Goal: Transaction & Acquisition: Purchase product/service

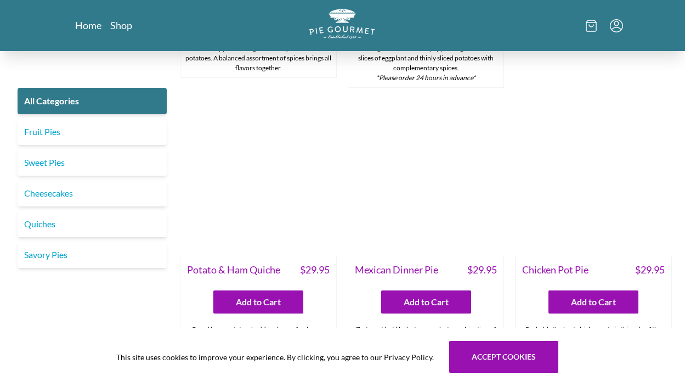
scroll to position [1390, 0]
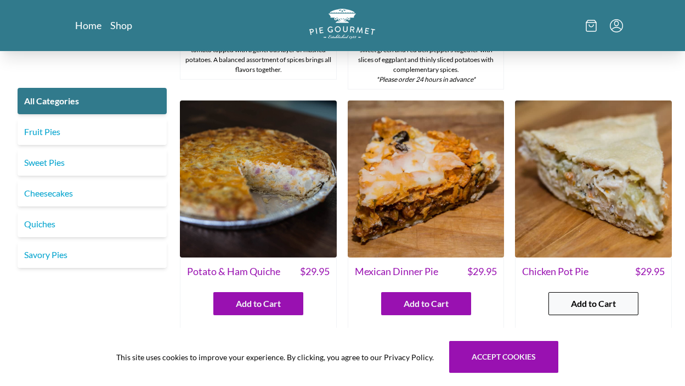
click at [591, 297] on span "Add to Cart" at bounding box center [593, 303] width 45 height 13
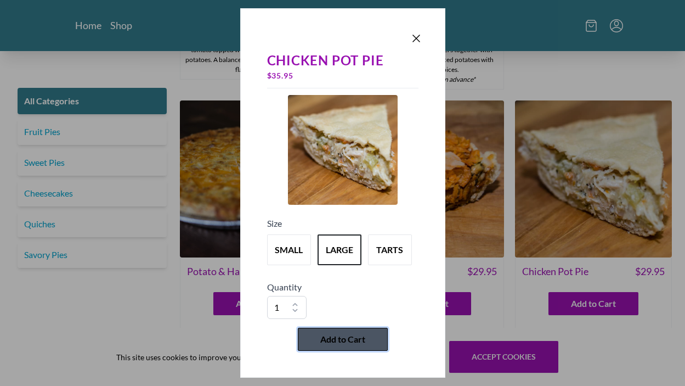
click at [337, 342] on span "Add to Cart" at bounding box center [342, 338] width 45 height 13
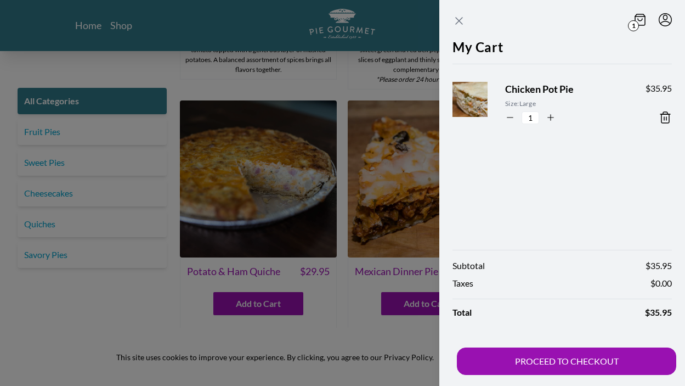
click at [457, 23] on icon "Close panel" at bounding box center [458, 20] width 13 height 13
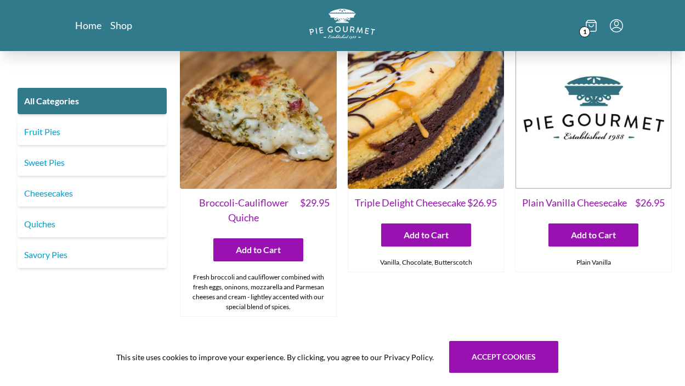
scroll to position [1750, 0]
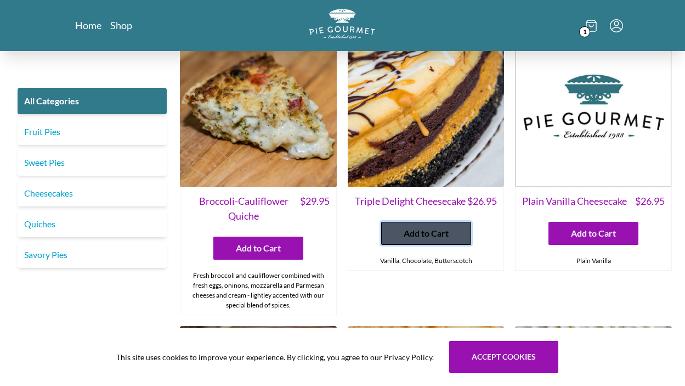
click at [401, 222] on button "Add to Cart" at bounding box center [426, 233] width 90 height 23
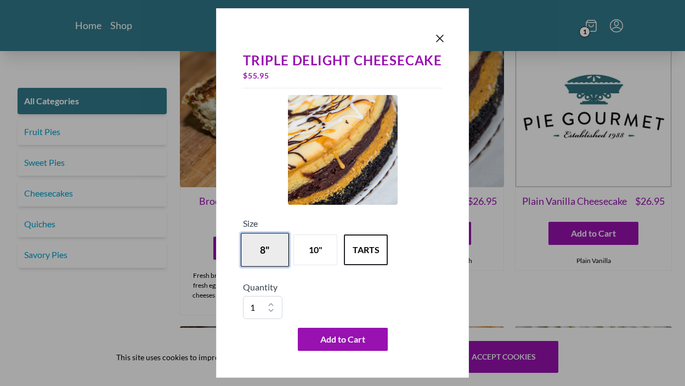
click at [263, 251] on button "8"" at bounding box center [265, 250] width 48 height 34
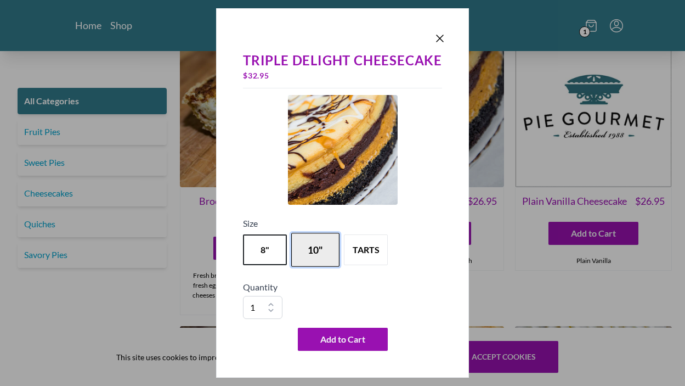
click at [299, 251] on button "10"" at bounding box center [315, 250] width 48 height 34
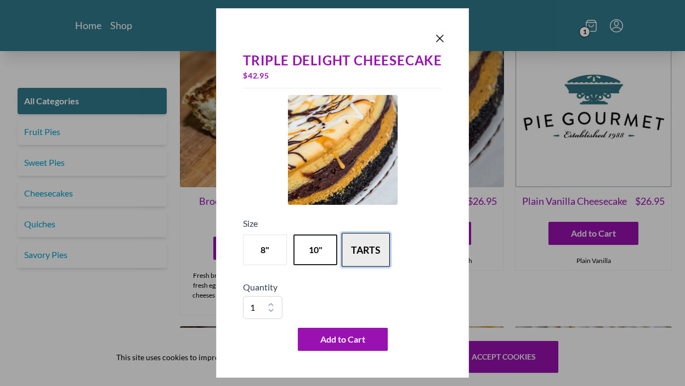
click at [360, 247] on button "tarts" at bounding box center [366, 250] width 48 height 34
click at [440, 34] on icon "Close panel" at bounding box center [439, 38] width 13 height 13
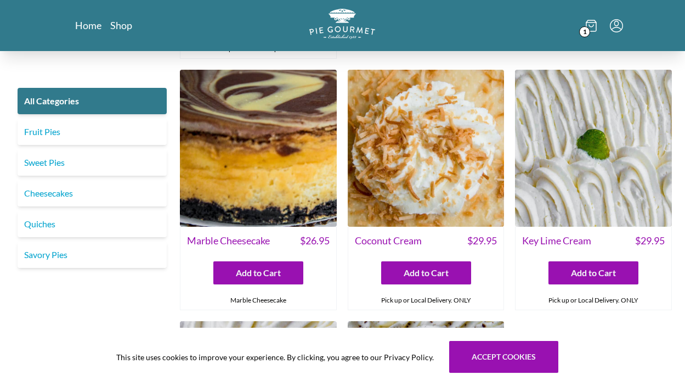
scroll to position [2008, 0]
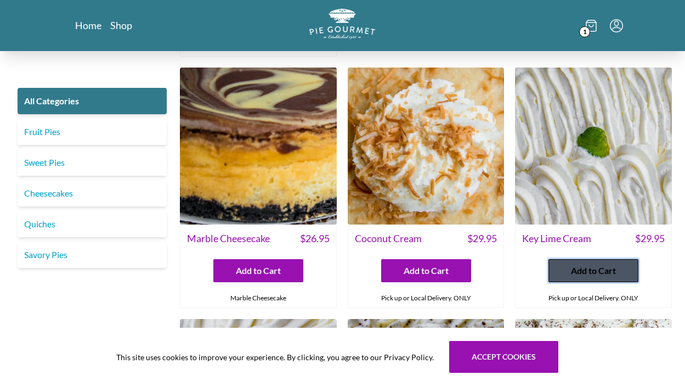
click at [580, 259] on button "Add to Cart" at bounding box center [593, 270] width 90 height 23
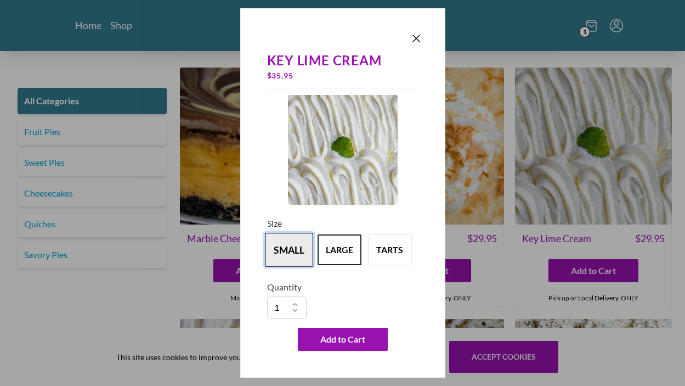
click at [300, 246] on button "small" at bounding box center [289, 250] width 48 height 34
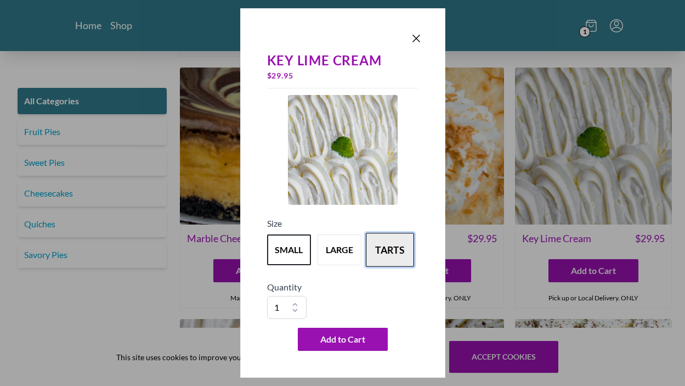
click at [390, 241] on button "tarts" at bounding box center [390, 250] width 48 height 34
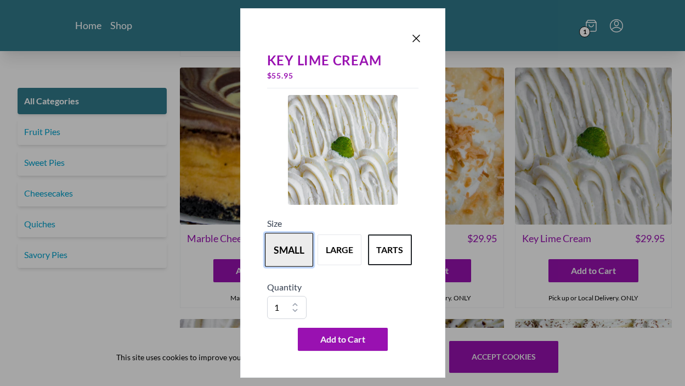
click at [280, 245] on button "small" at bounding box center [289, 250] width 48 height 34
click at [416, 37] on icon "Close panel" at bounding box center [416, 38] width 13 height 13
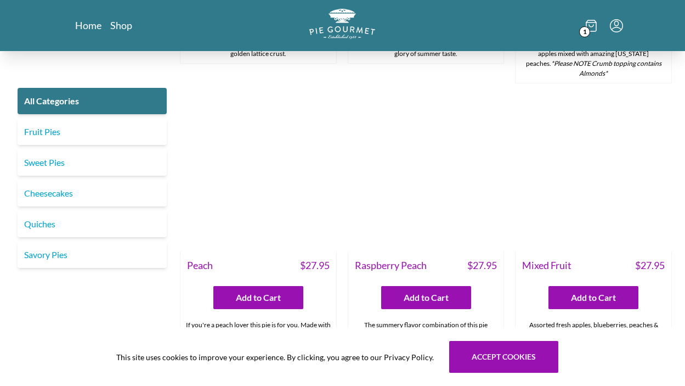
scroll to position [3035, 0]
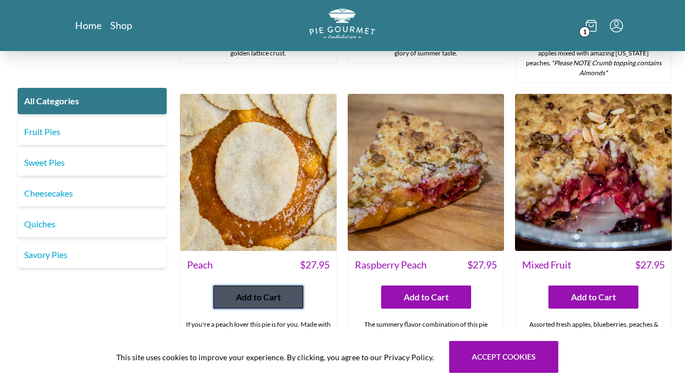
click at [268, 290] on span "Add to Cart" at bounding box center [258, 296] width 45 height 13
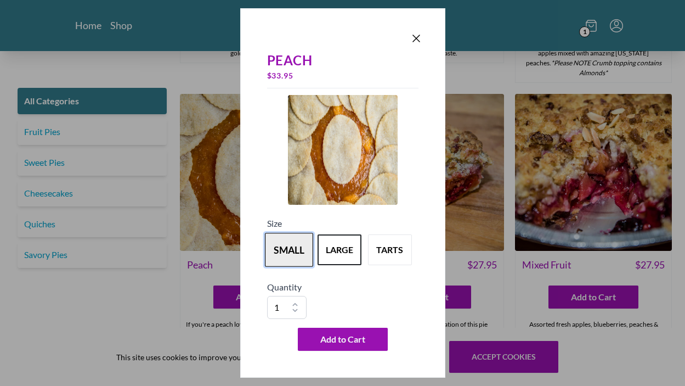
click at [290, 251] on button "small" at bounding box center [289, 250] width 48 height 34
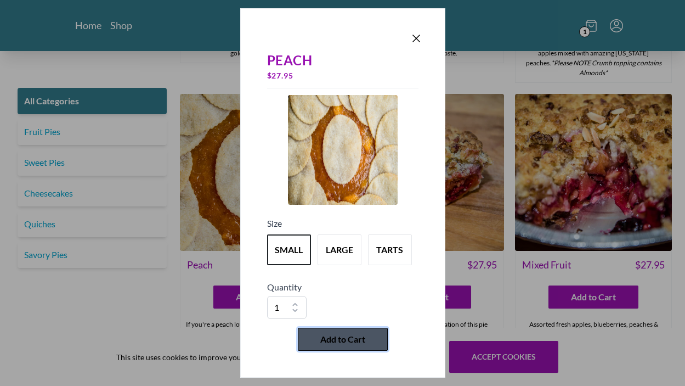
click at [347, 337] on span "Add to Cart" at bounding box center [342, 338] width 45 height 13
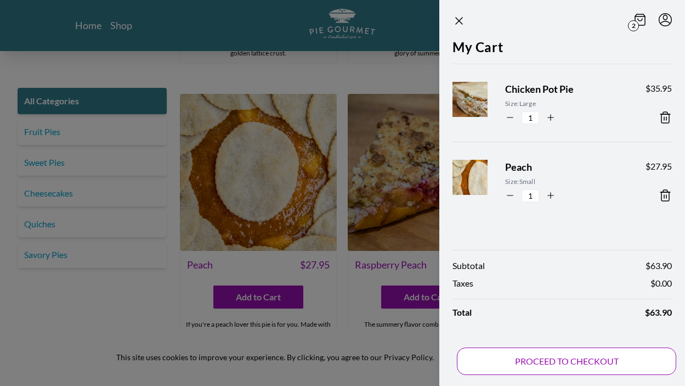
click at [589, 359] on button "PROCEED TO CHECKOUT" at bounding box center [566, 360] width 219 height 27
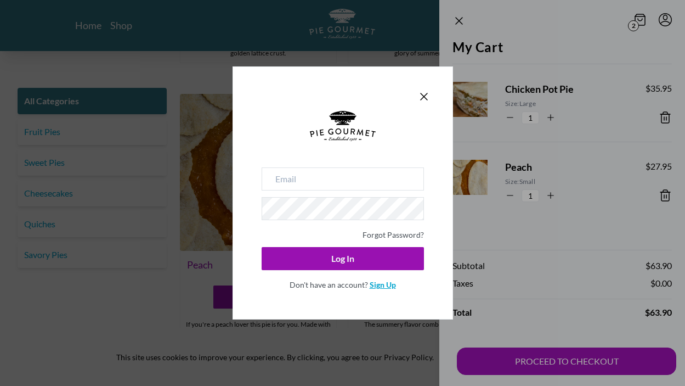
click at [383, 286] on link "Sign Up" at bounding box center [383, 284] width 26 height 9
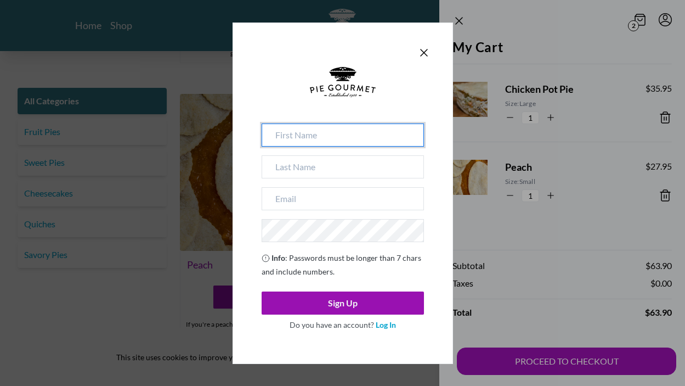
click at [280, 139] on input at bounding box center [343, 134] width 162 height 23
type input "[PERSON_NAME]"
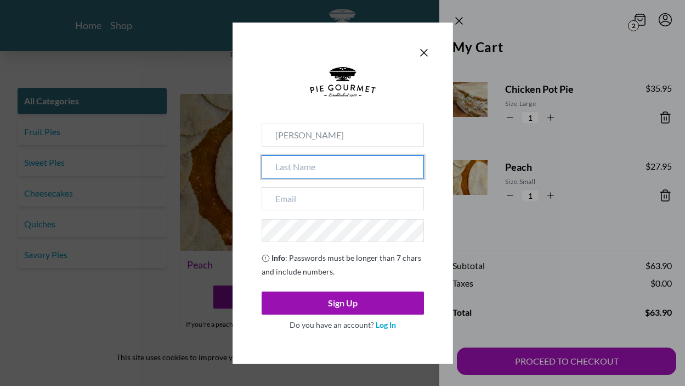
type input "[PERSON_NAME]"
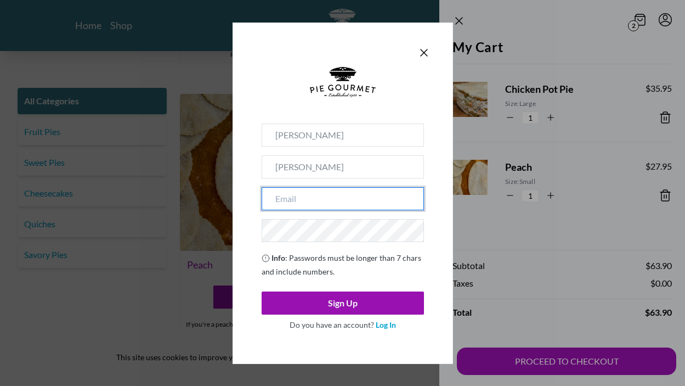
type input "[EMAIL_ADDRESS][DOMAIN_NAME]"
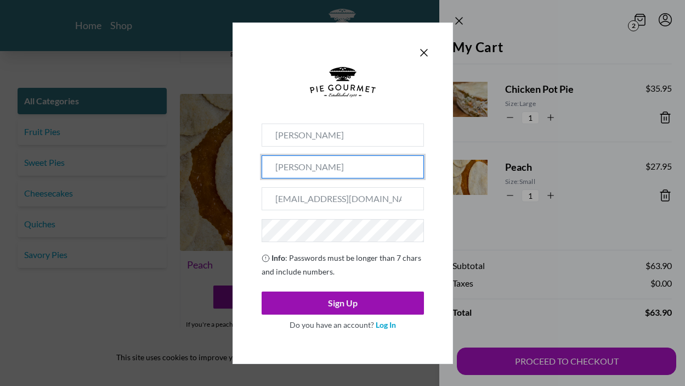
click at [358, 171] on input "[PERSON_NAME]" at bounding box center [343, 166] width 162 height 23
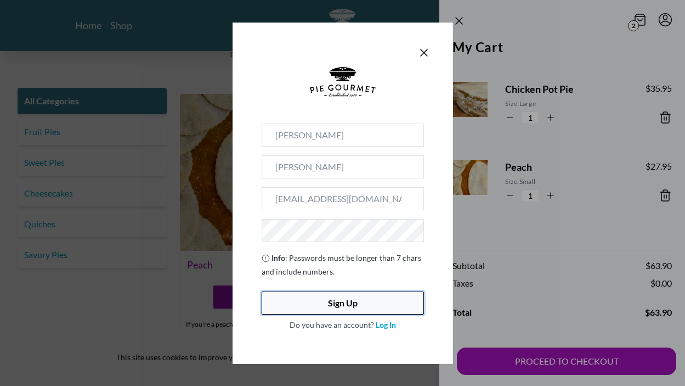
click at [346, 300] on button "Sign Up" at bounding box center [343, 302] width 162 height 23
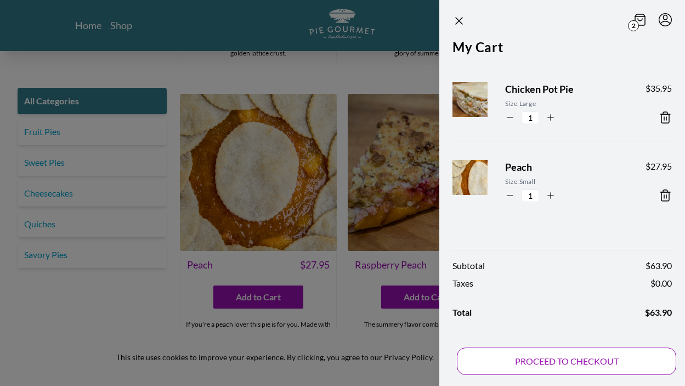
click at [586, 357] on button "PROCEED TO CHECKOUT" at bounding box center [566, 360] width 219 height 27
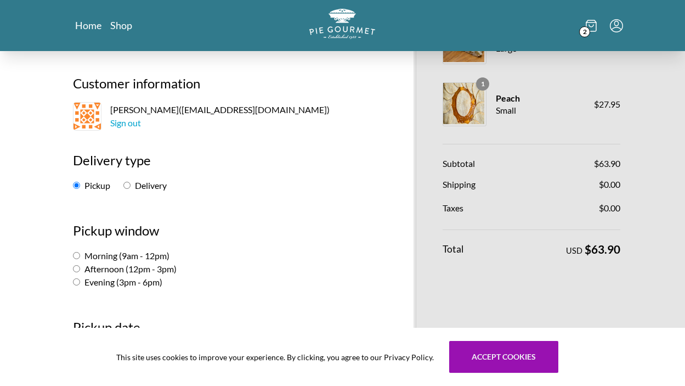
scroll to position [58, 0]
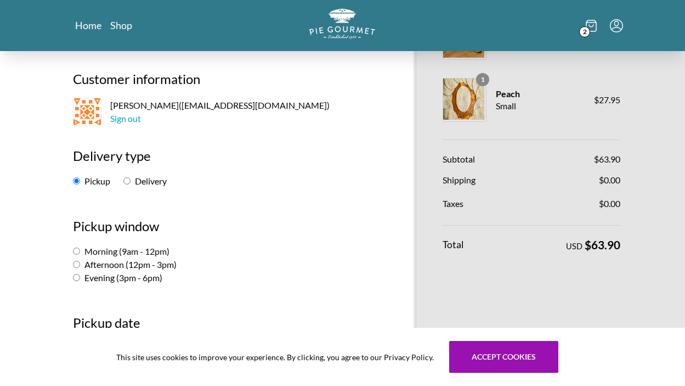
click at [126, 179] on input "Delivery" at bounding box center [126, 180] width 7 height 7
radio input "true"
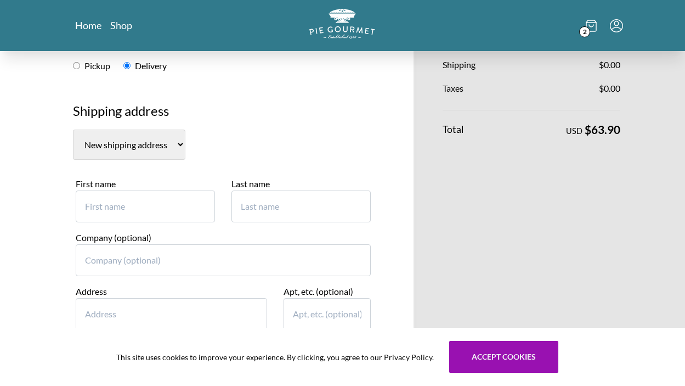
scroll to position [173, 0]
click at [135, 203] on input "First name" at bounding box center [145, 206] width 139 height 32
type input "[PERSON_NAME]"
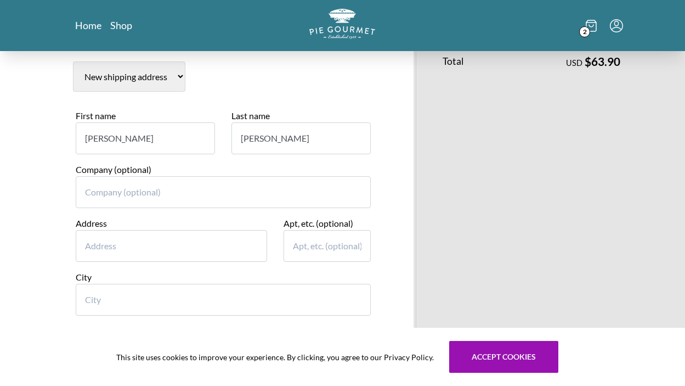
scroll to position [250, 0]
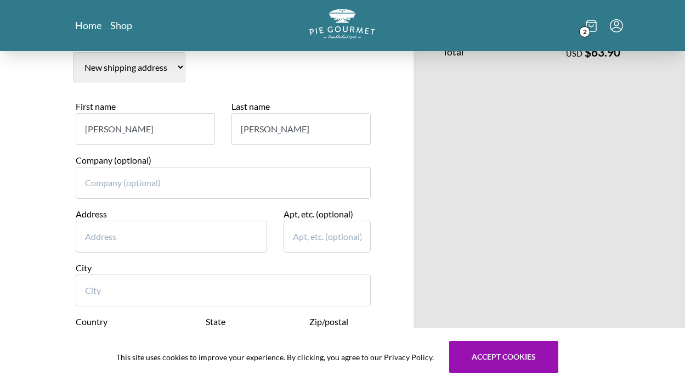
type input "[PERSON_NAME]"
click at [105, 237] on input "Address" at bounding box center [171, 236] width 191 height 32
type input "2300 Stryker"
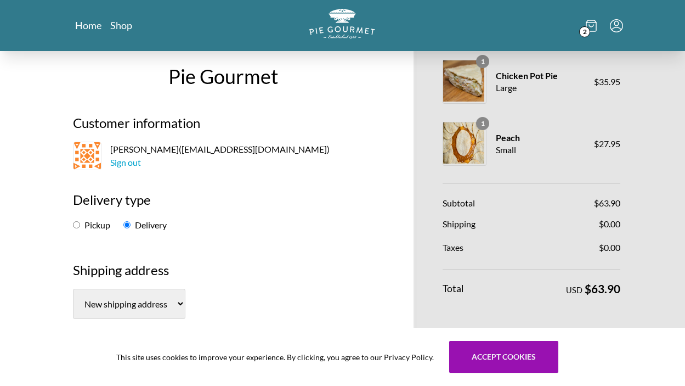
scroll to position [0, 0]
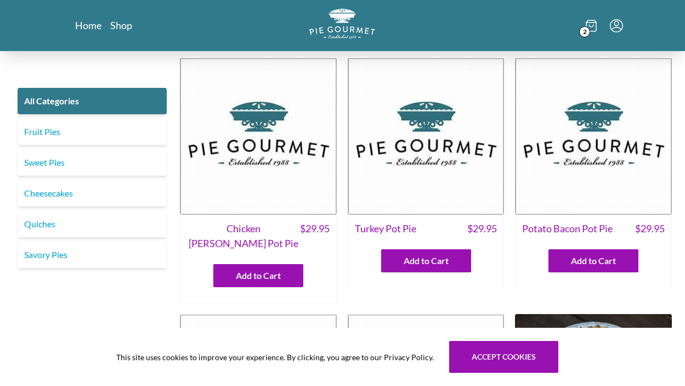
click at [588, 30] on span "2" at bounding box center [584, 31] width 11 height 11
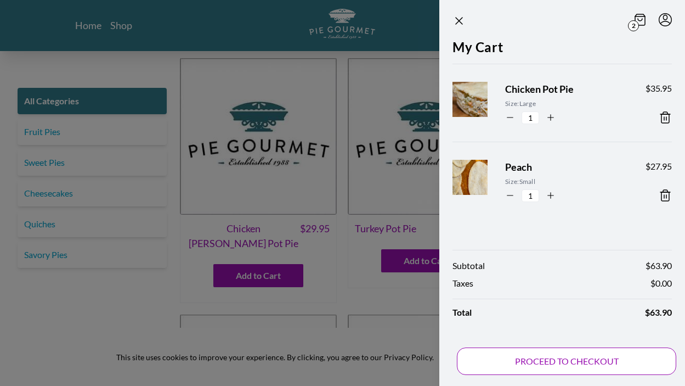
click at [592, 364] on button "PROCEED TO CHECKOUT" at bounding box center [566, 360] width 219 height 27
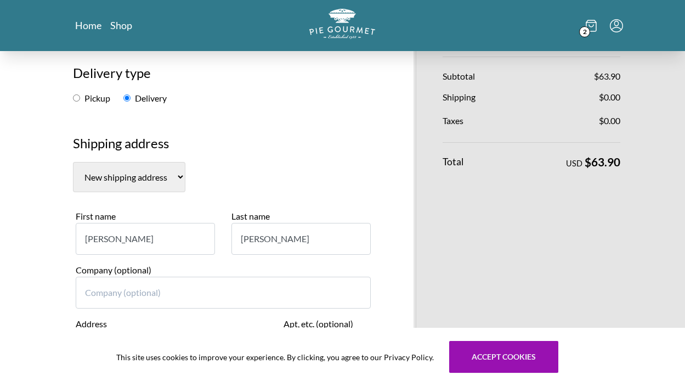
scroll to position [112, 0]
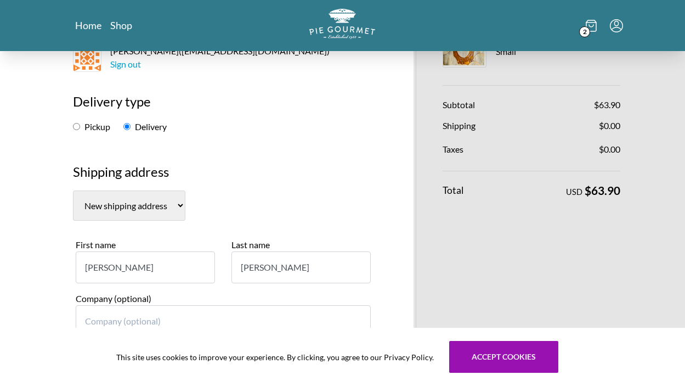
click at [76, 127] on input "Pickup" at bounding box center [76, 126] width 7 height 7
radio input "true"
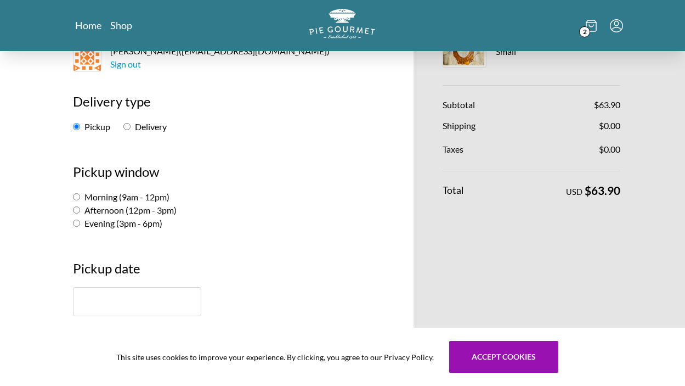
click at [76, 222] on input "Evening (3pm - 6pm)" at bounding box center [76, 222] width 7 height 7
radio input "true"
click at [126, 298] on input "text" at bounding box center [137, 301] width 128 height 29
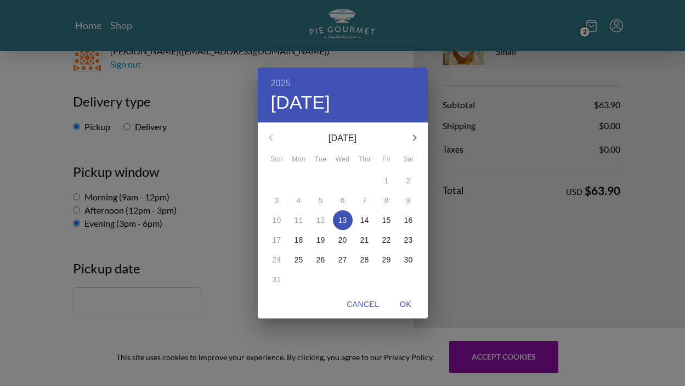
click at [365, 218] on p "14" at bounding box center [364, 219] width 9 height 11
click at [343, 220] on p "13" at bounding box center [342, 219] width 9 height 11
click at [406, 301] on span "OK" at bounding box center [406, 304] width 26 height 14
type input "[DATE]"
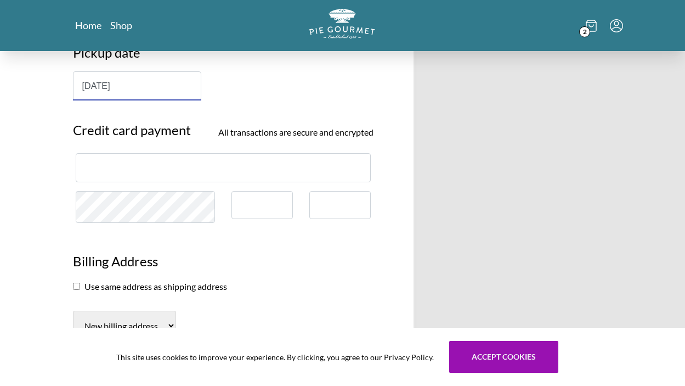
scroll to position [328, 0]
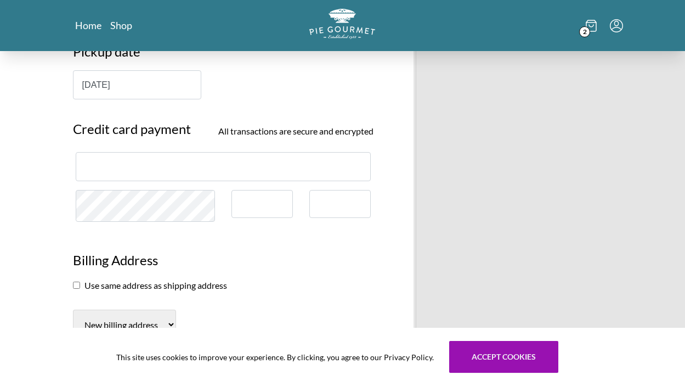
click at [259, 208] on div at bounding box center [261, 204] width 61 height 28
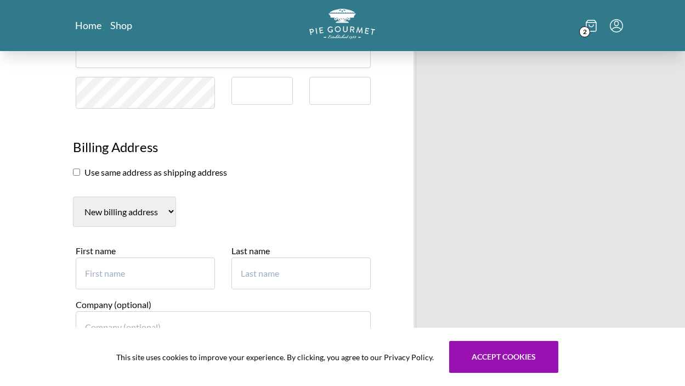
scroll to position [445, 0]
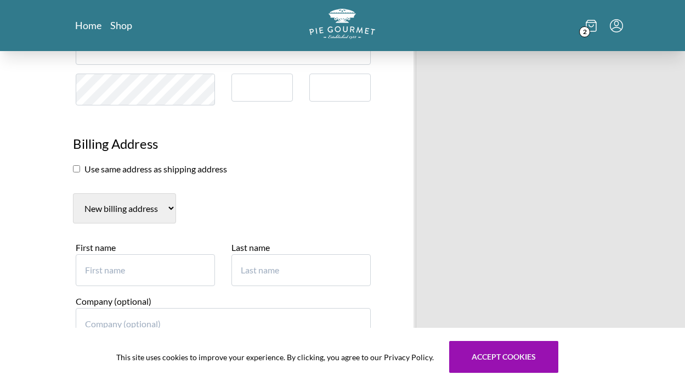
click at [74, 167] on input "checkbox" at bounding box center [76, 168] width 7 height 7
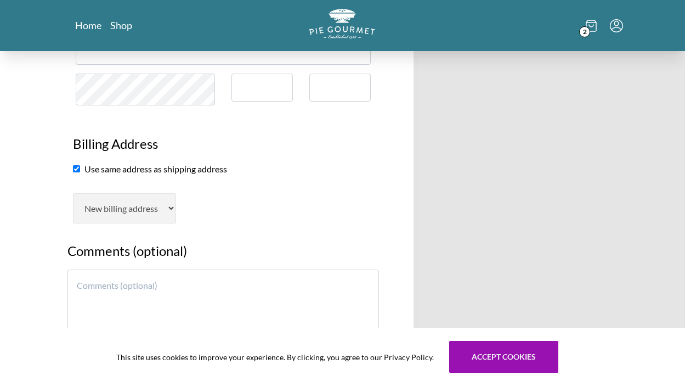
click at [75, 166] on input "checkbox" at bounding box center [76, 168] width 7 height 7
checkbox input "false"
select select "AL"
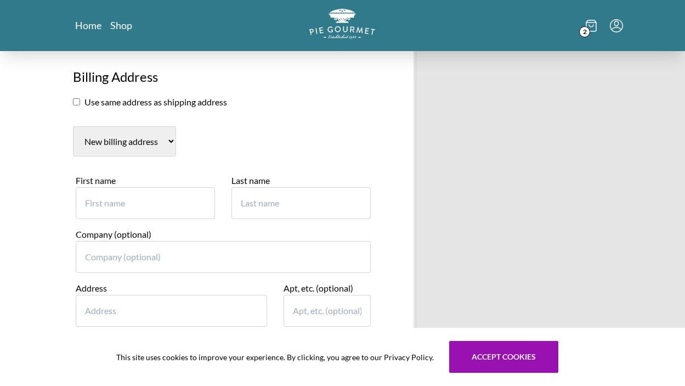
scroll to position [511, 0]
click at [126, 199] on input "First name" at bounding box center [145, 204] width 139 height 32
type input "[PERSON_NAME]"
type input "3"
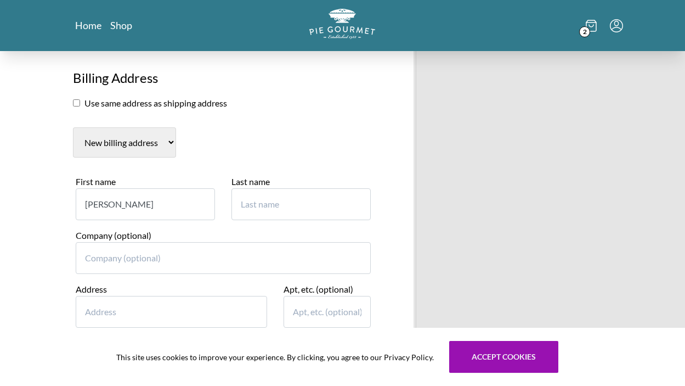
type input "3"
type input "[PERSON_NAME]"
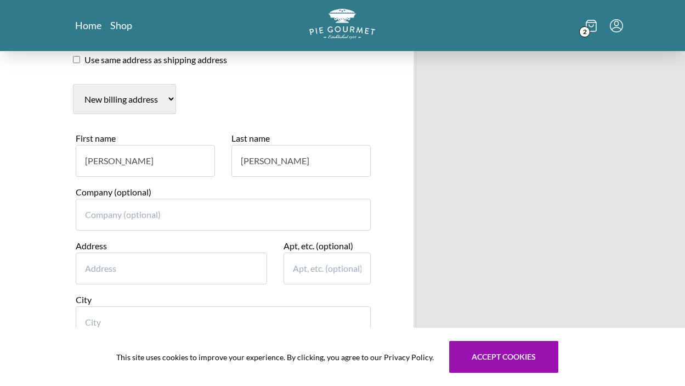
scroll to position [550, 0]
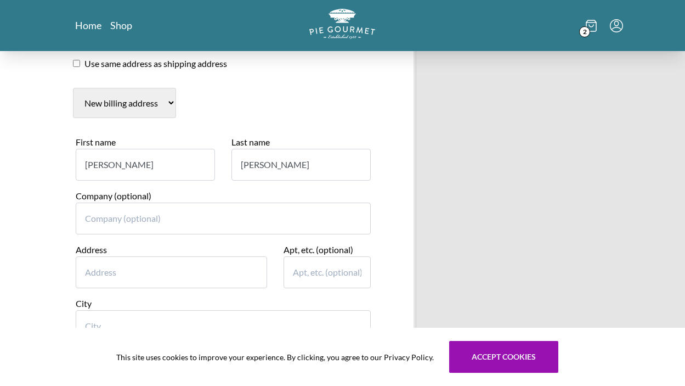
click at [106, 277] on input "Address" at bounding box center [171, 272] width 191 height 32
type input "[STREET_ADDRESS]"
type input "110"
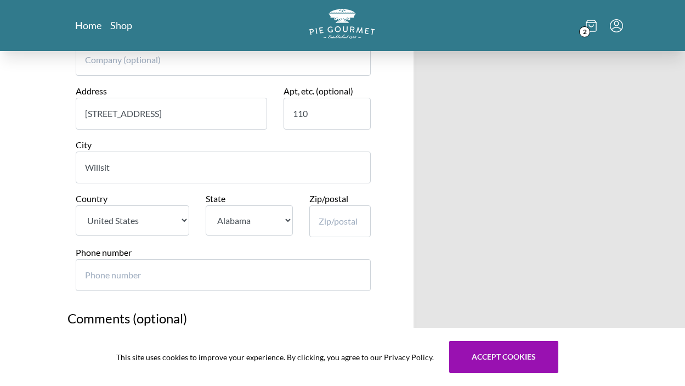
scroll to position [705, 0]
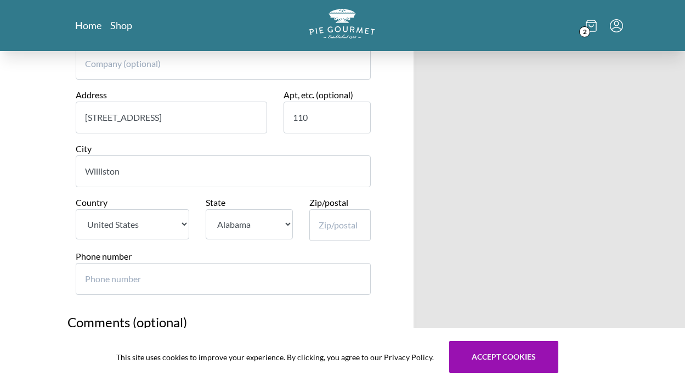
type input "Williston"
select select "ND"
click at [206, 209] on select "State [US_STATE] [US_STATE] [US_STATE] [US_STATE] [US_STATE] [US_STATE] [US_STA…" at bounding box center [250, 224] width 88 height 30
click at [327, 213] on input "Zip/postal" at bounding box center [339, 225] width 61 height 32
type input "58801"
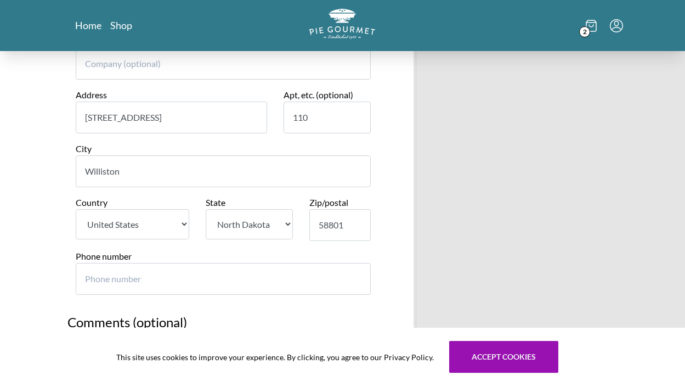
click at [124, 281] on input "Phone number" at bounding box center [224, 279] width 296 height 32
type input "5714353360"
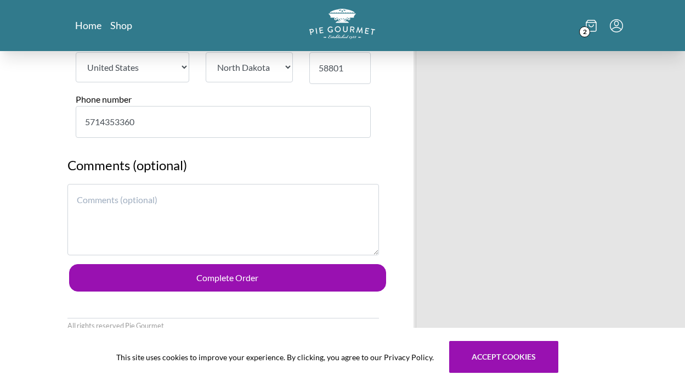
scroll to position [858, 0]
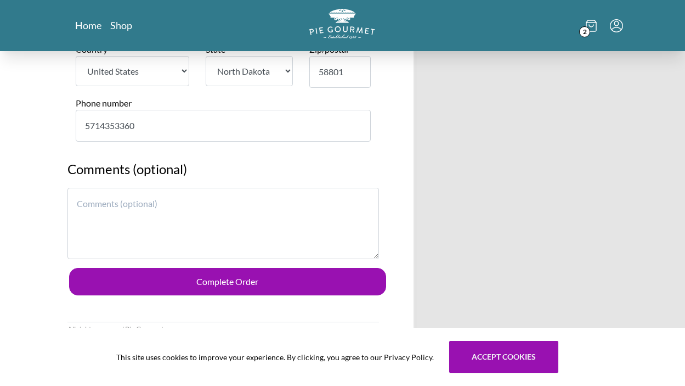
click at [88, 201] on textarea at bounding box center [223, 223] width 312 height 71
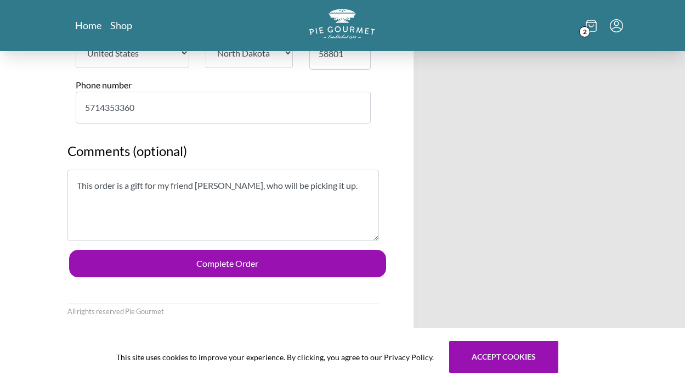
scroll to position [880, 0]
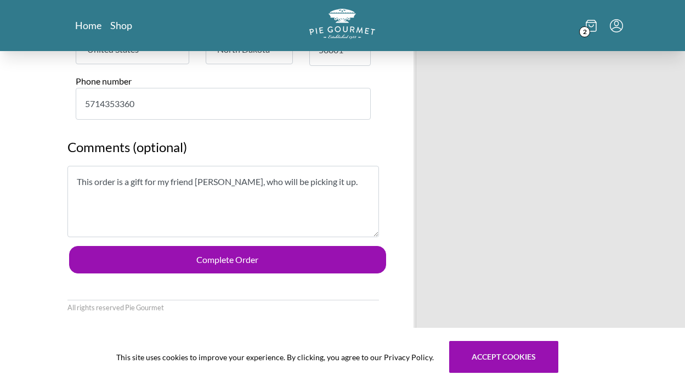
click at [258, 184] on textarea "This order is a gift for my friend [PERSON_NAME], who will be picking it up." at bounding box center [223, 201] width 312 height 71
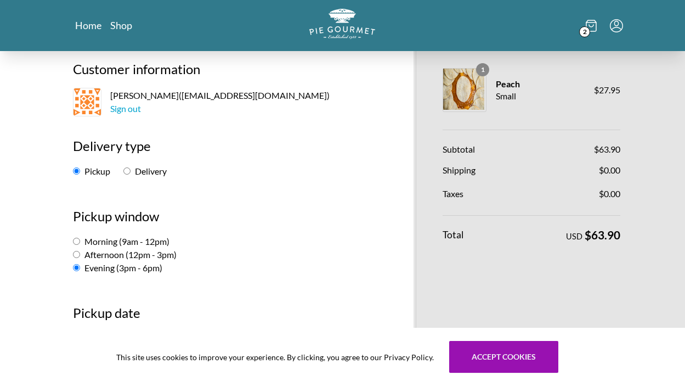
scroll to position [66, 0]
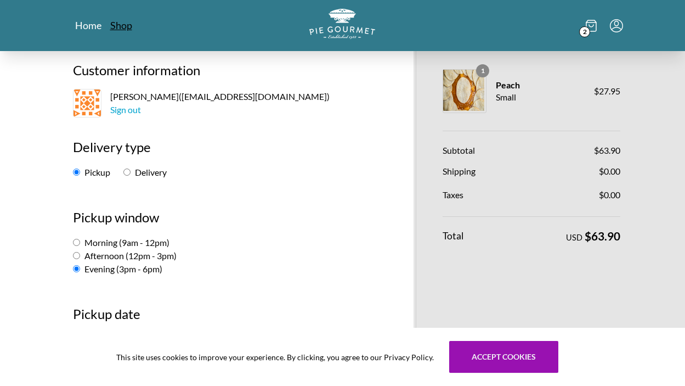
type textarea "This order is a gift for my friend [PERSON_NAME], who will be picking it up."
click at [123, 27] on link "Shop" at bounding box center [121, 25] width 22 height 13
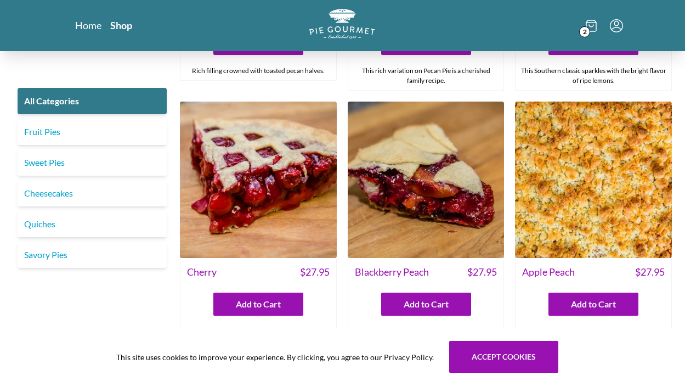
scroll to position [2744, 0]
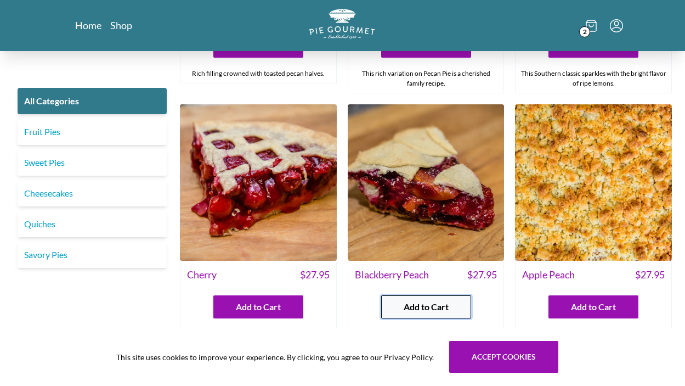
click at [429, 295] on button "Add to Cart" at bounding box center [426, 306] width 90 height 23
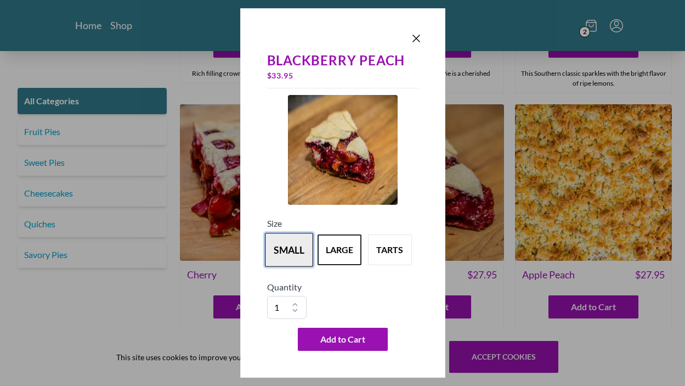
click at [288, 252] on button "small" at bounding box center [289, 250] width 48 height 34
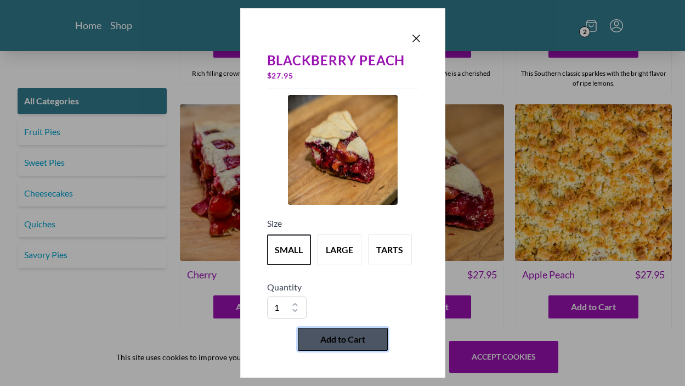
click at [343, 342] on span "Add to Cart" at bounding box center [342, 338] width 45 height 13
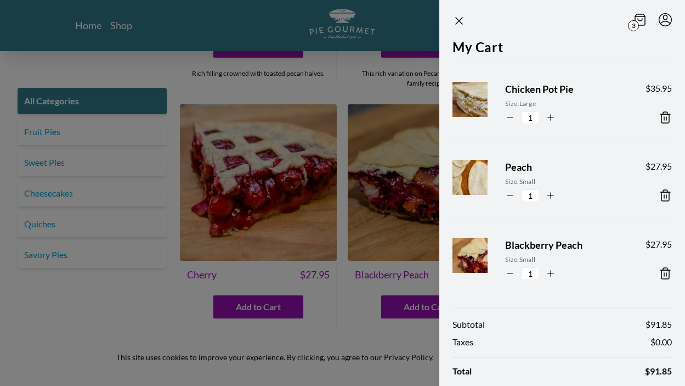
click at [664, 195] on icon at bounding box center [664, 196] width 0 height 3
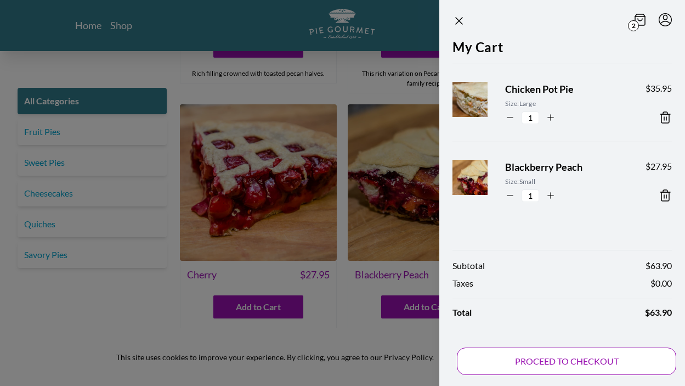
click at [561, 354] on button "PROCEED TO CHECKOUT" at bounding box center [566, 360] width 219 height 27
select select "ND"
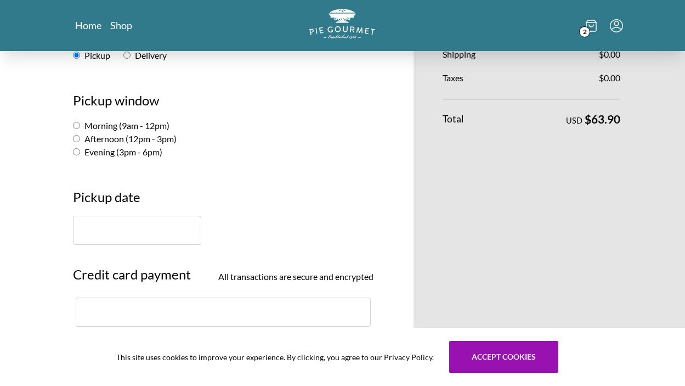
scroll to position [195, 0]
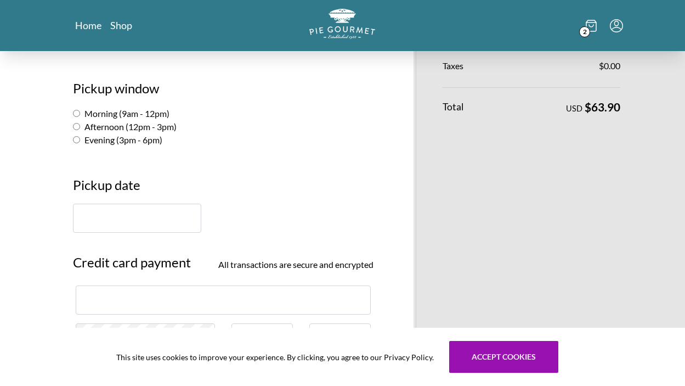
click at [75, 141] on input "Evening (3pm - 6pm)" at bounding box center [76, 139] width 7 height 7
radio input "true"
click at [117, 211] on input "text" at bounding box center [137, 217] width 128 height 29
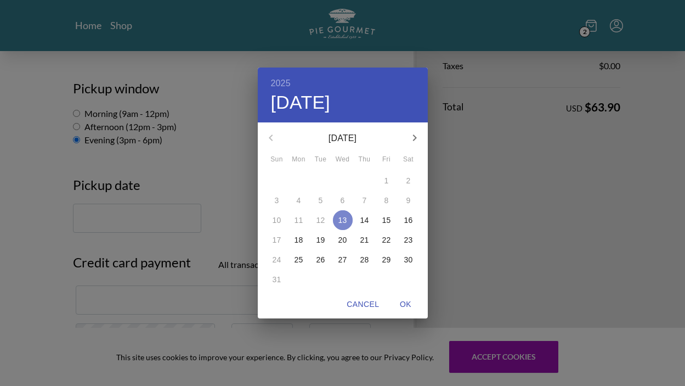
click at [346, 218] on p "13" at bounding box center [342, 219] width 9 height 11
click at [404, 303] on span "OK" at bounding box center [406, 304] width 26 height 14
type input "[DATE]"
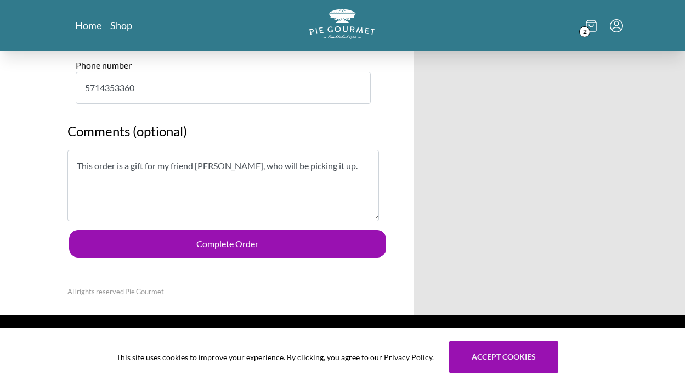
scroll to position [899, 0]
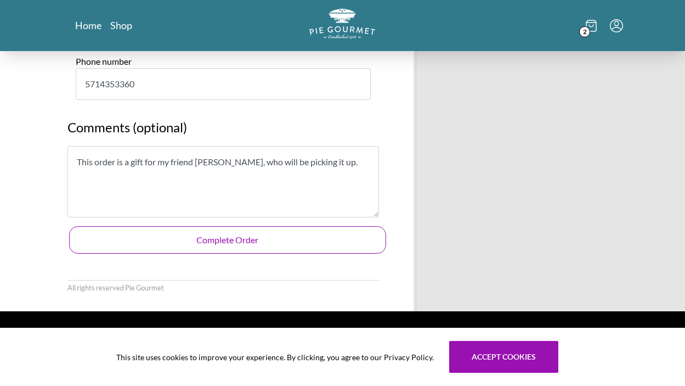
click at [231, 239] on button "Complete Order" at bounding box center [228, 239] width 318 height 27
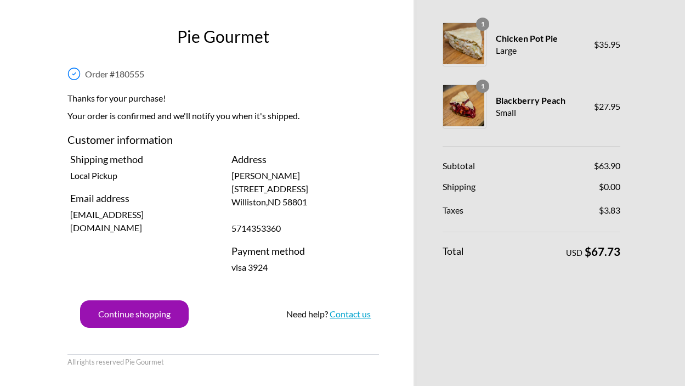
click at [361, 314] on link "Contact us" at bounding box center [350, 313] width 41 height 10
